Goal: Task Accomplishment & Management: Complete application form

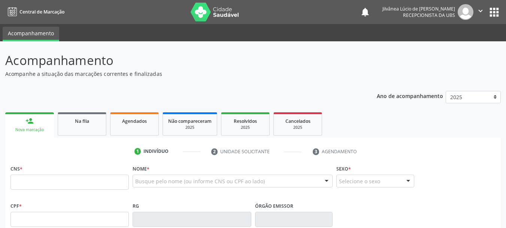
scroll to position [6, 0]
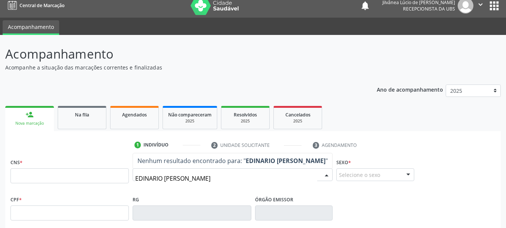
click at [159, 176] on input "EDINARIO [PERSON_NAME]" at bounding box center [226, 178] width 182 height 15
click at [150, 175] on input "EDINARIA [PERSON_NAME]" at bounding box center [226, 178] width 182 height 15
click at [219, 177] on input "[PERSON_NAME]" at bounding box center [226, 178] width 182 height 15
type input "[PERSON_NAME]"
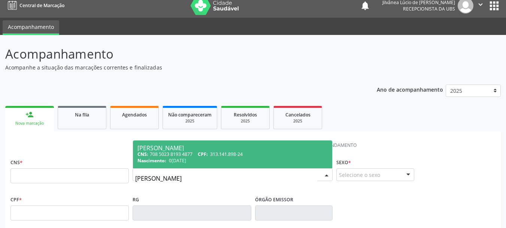
click at [210, 161] on div "Nascimento: [DATE]" at bounding box center [233, 160] width 190 height 6
type input "708 5023 8193 4877"
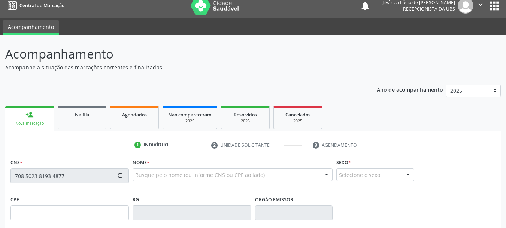
type input "313.141.898-24"
type input "0[DATE]"
type input "Zenailde de [PERSON_NAME]"
type input "[PHONE_NUMBER]"
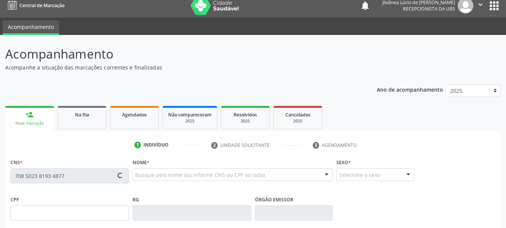
type input "S/N"
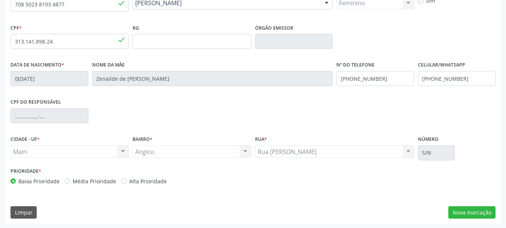
scroll to position [179, 0]
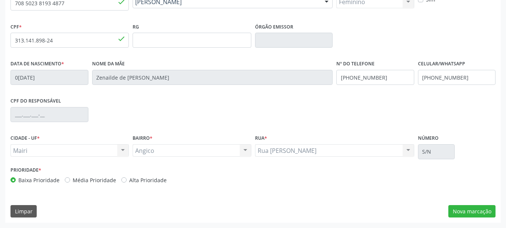
click at [216, 180] on div "Baixa Prioridade Média Prioridade Alta Prioridade" at bounding box center [130, 180] width 241 height 8
click at [129, 178] on label "Alta Prioridade" at bounding box center [147, 180] width 37 height 8
click at [121, 178] on input "Alta Prioridade" at bounding box center [123, 179] width 5 height 7
radio input "true"
click at [211, 183] on div "Baixa Prioridade Média Prioridade Alta Prioridade" at bounding box center [130, 180] width 241 height 8
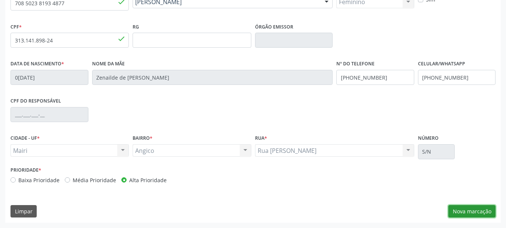
click at [473, 211] on button "Nova marcação" at bounding box center [472, 211] width 47 height 13
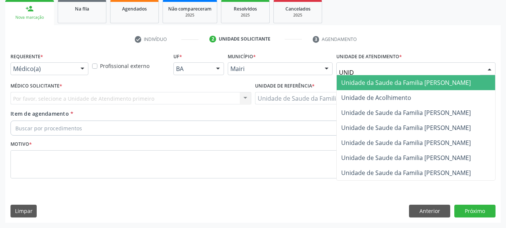
type input "UNIDA"
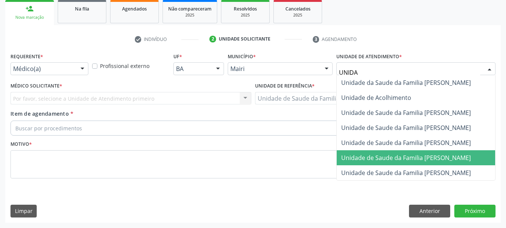
click at [396, 151] on span "Unidade de Saude da Familia [PERSON_NAME]" at bounding box center [416, 157] width 159 height 15
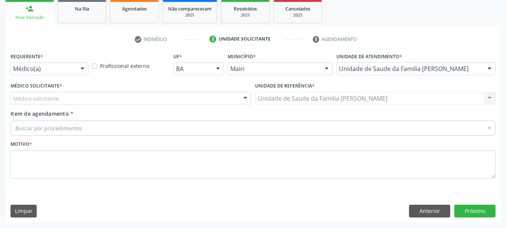
click at [70, 100] on div "Médico solicitante" at bounding box center [130, 98] width 241 height 13
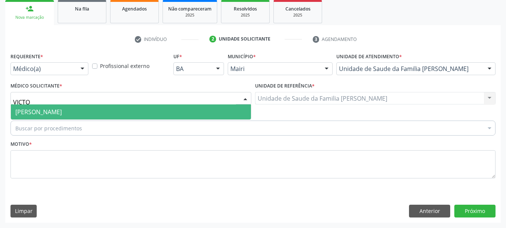
type input "VICTOR"
click at [62, 108] on span "[PERSON_NAME]" at bounding box center [38, 112] width 46 height 8
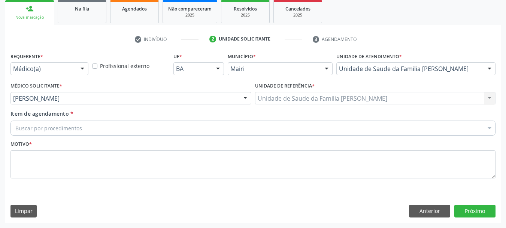
click at [82, 129] on div "Buscar por procedimentos" at bounding box center [252, 127] width 485 height 15
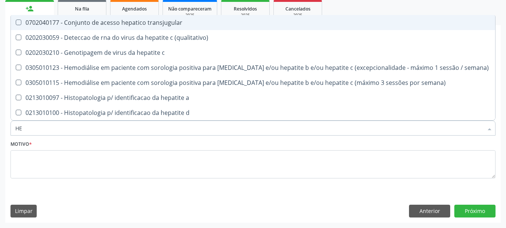
type input "H"
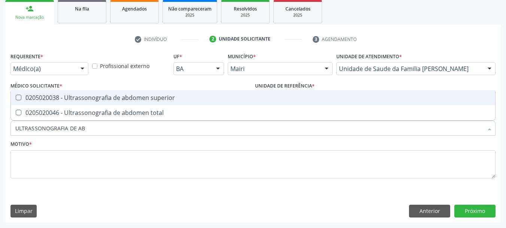
type input "ULTRASSONOGRAFIA DE ABD"
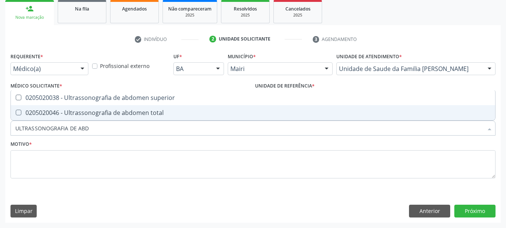
click at [113, 112] on div "0205020046 - Ultrassonografia de abdomen total" at bounding box center [253, 112] width 476 height 6
checkbox total "true"
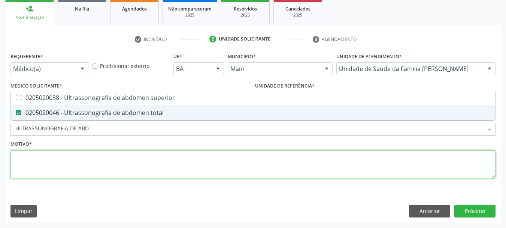
click at [114, 167] on textarea at bounding box center [252, 164] width 485 height 28
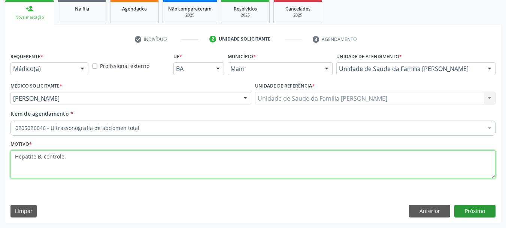
type textarea "Hepatite B, controle."
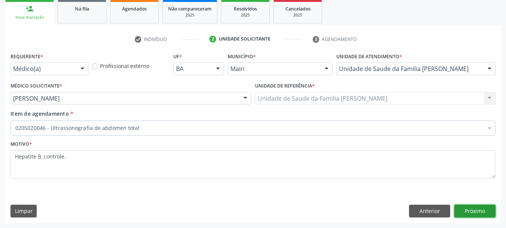
click at [466, 210] on button "Próximo" at bounding box center [475, 210] width 41 height 13
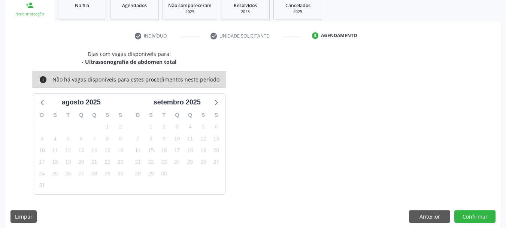
scroll to position [121, 0]
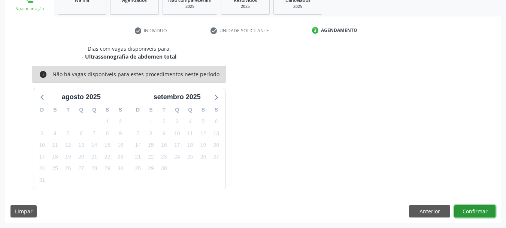
click at [470, 213] on button "Confirmar" at bounding box center [475, 211] width 41 height 13
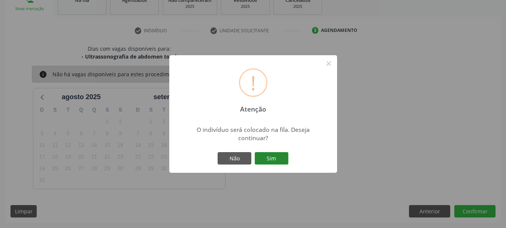
click at [270, 160] on button "Sim" at bounding box center [272, 158] width 34 height 13
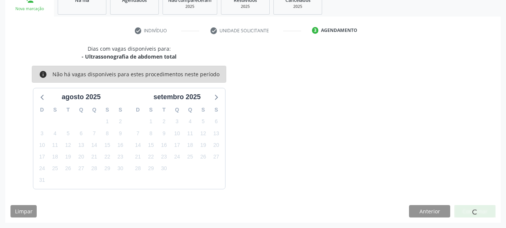
scroll to position [22, 0]
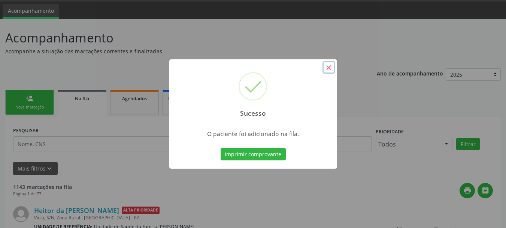
click at [330, 68] on button "×" at bounding box center [329, 67] width 13 height 13
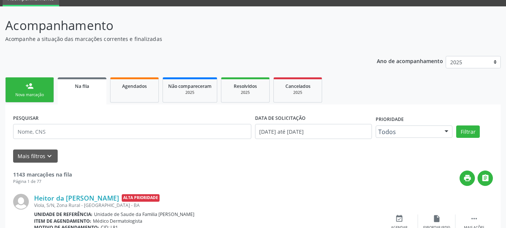
scroll to position [0, 0]
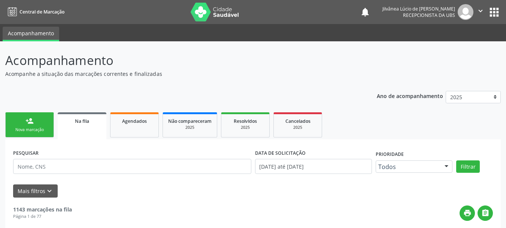
click at [92, 169] on input "text" at bounding box center [132, 166] width 238 height 15
type input "[PERSON_NAME]"
click at [457, 160] on button "Filtrar" at bounding box center [469, 166] width 24 height 13
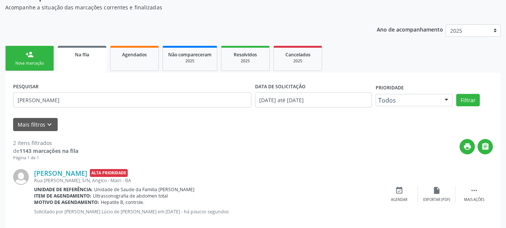
scroll to position [147, 0]
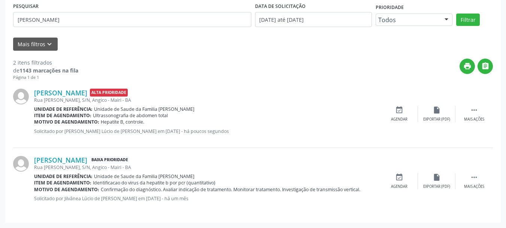
click at [4, 127] on div "Acompanhamento Acompanhe a situação das marcações correntes e finalizadas Relat…" at bounding box center [253, 61] width 506 height 333
